Goal: Task Accomplishment & Management: Manage account settings

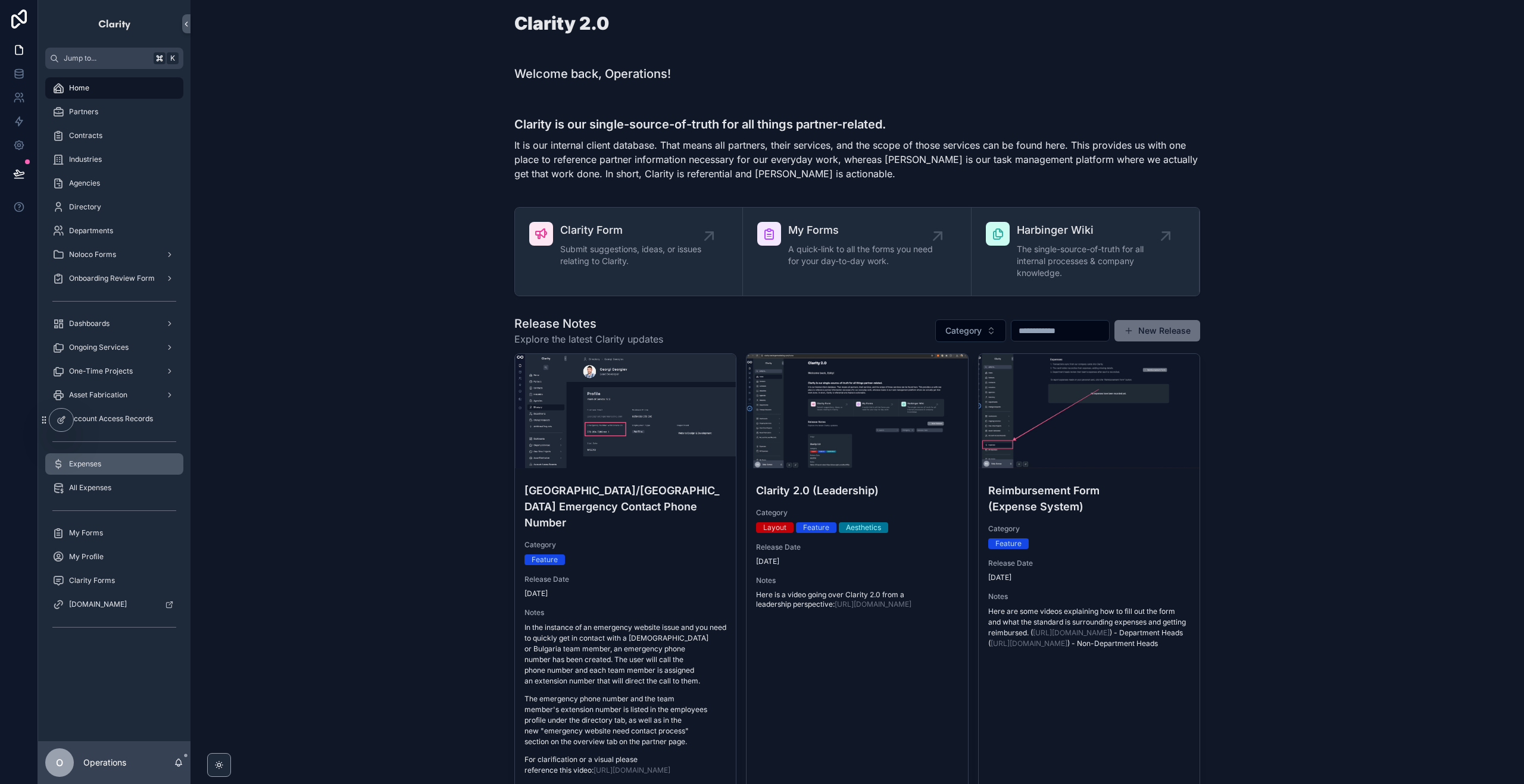
click at [118, 462] on div "Expenses" at bounding box center [115, 464] width 124 height 19
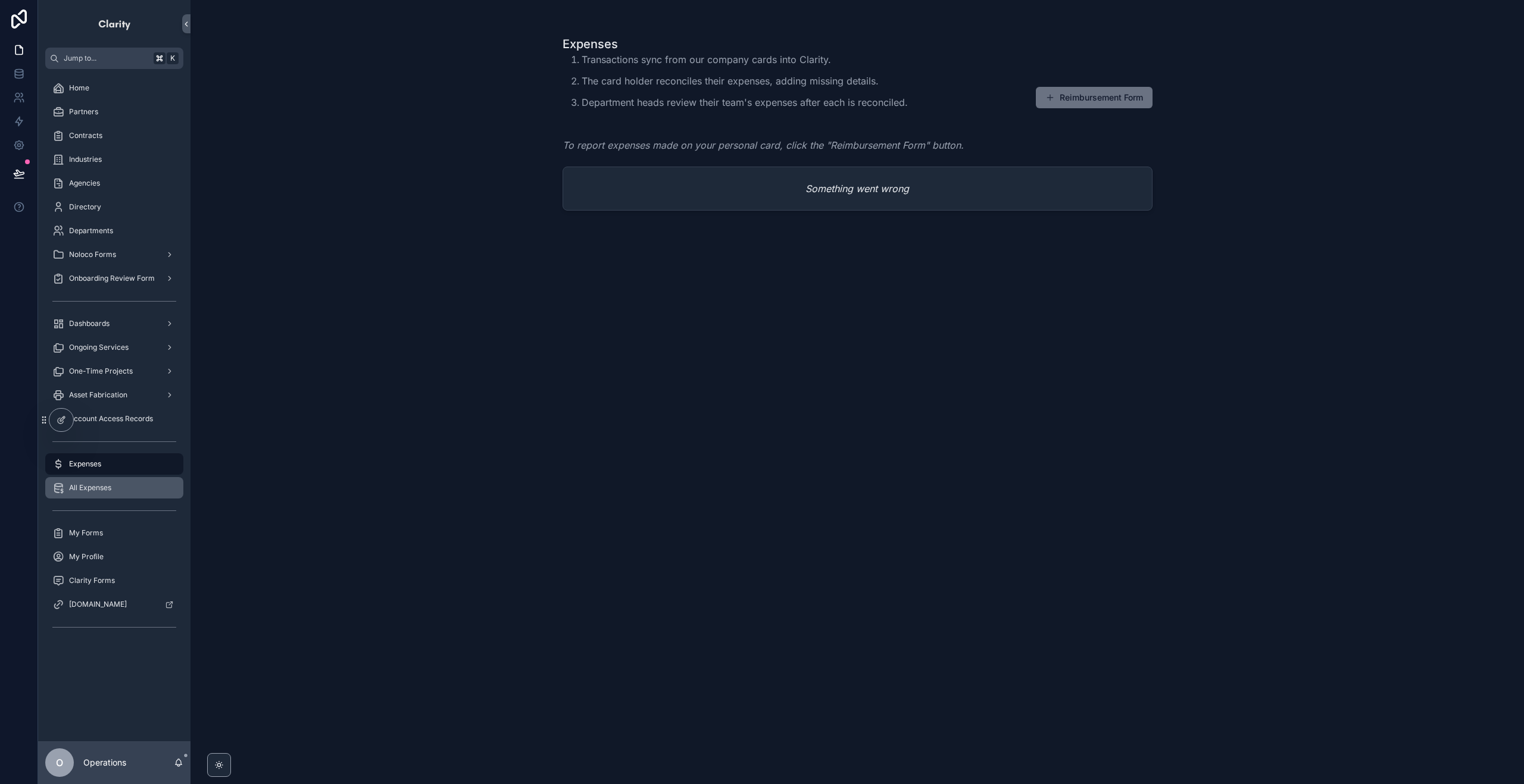
click at [94, 478] on div "All Expenses" at bounding box center [115, 488] width 124 height 19
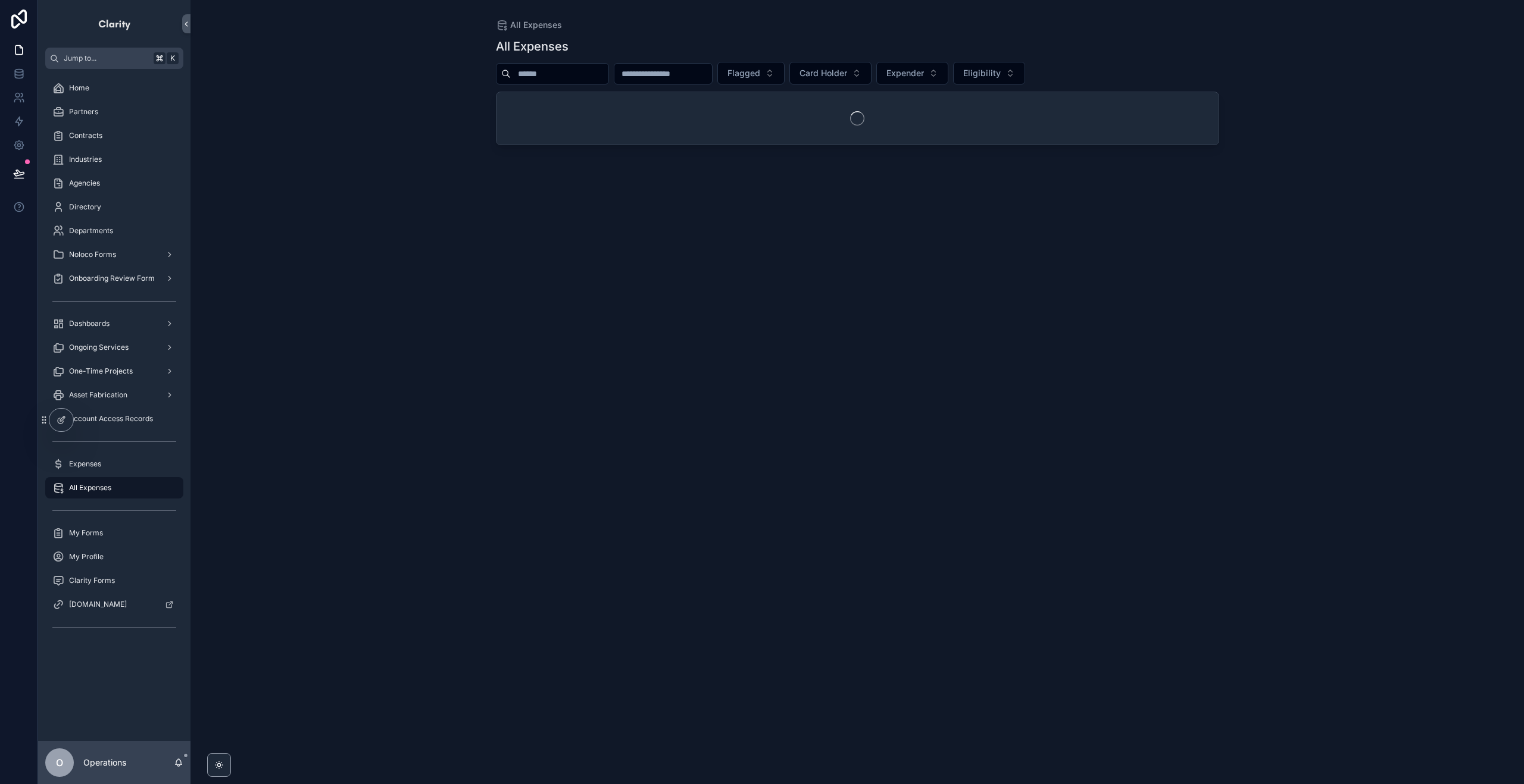
click at [180, 766] on icon "scrollable content" at bounding box center [179, 763] width 10 height 10
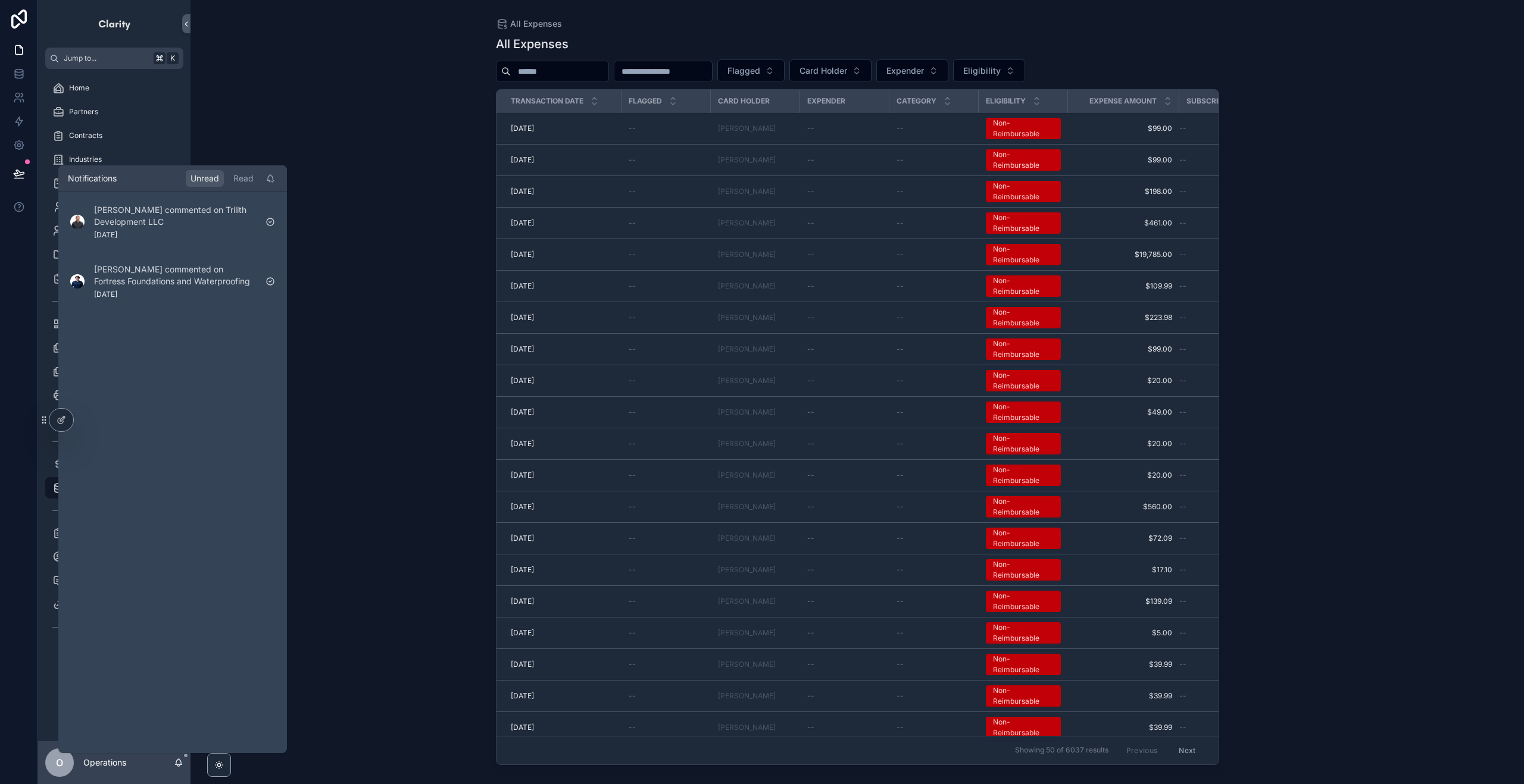
click at [65, 766] on div "O" at bounding box center [59, 762] width 28 height 28
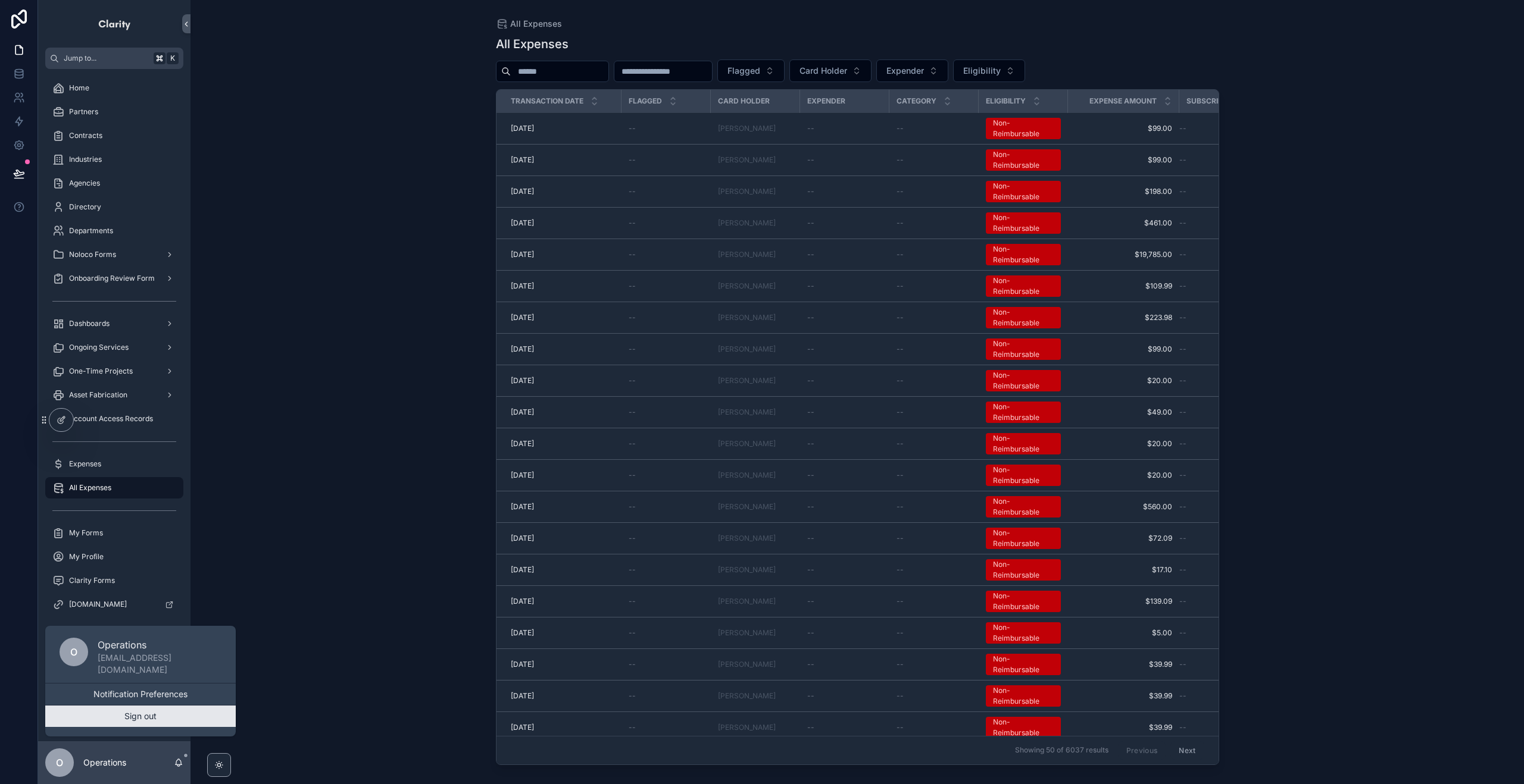
click at [135, 722] on button "Sign out" at bounding box center [141, 716] width 190 height 21
